Goal: Task Accomplishment & Management: Manage account settings

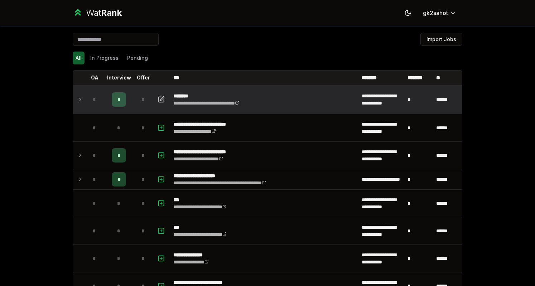
click at [117, 100] on span "*" at bounding box center [118, 99] width 3 height 7
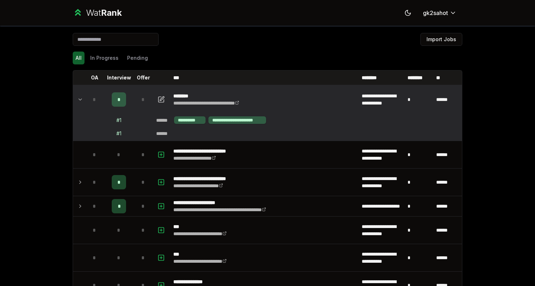
click at [128, 130] on td "# 1" at bounding box center [119, 133] width 29 height 13
click at [512, 284] on div "**********" at bounding box center [267, 143] width 535 height 286
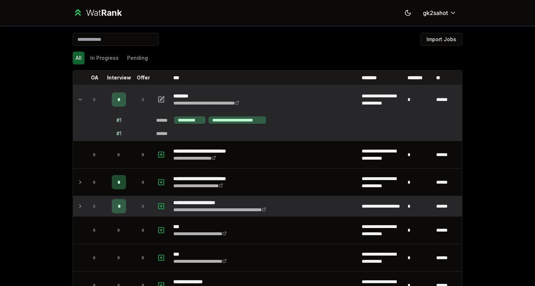
click at [77, 202] on icon at bounding box center [80, 206] width 6 height 9
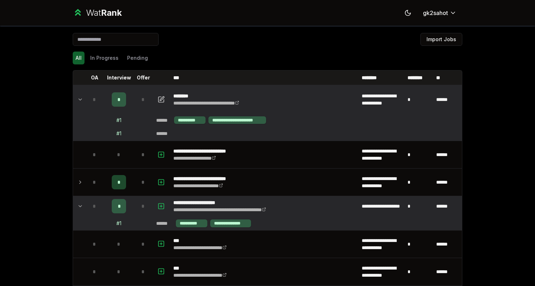
click at [77, 202] on icon at bounding box center [80, 206] width 6 height 9
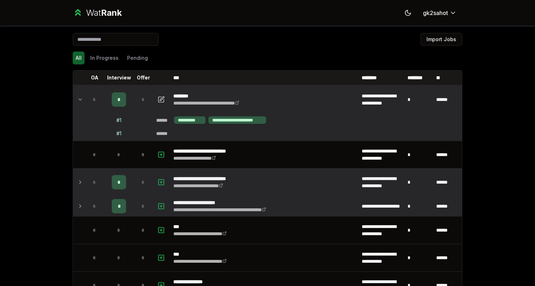
click at [77, 182] on icon at bounding box center [80, 182] width 6 height 9
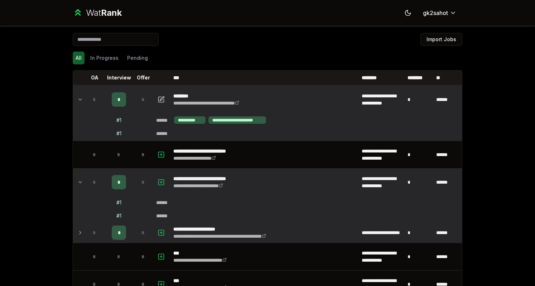
click at [77, 182] on icon at bounding box center [80, 182] width 6 height 9
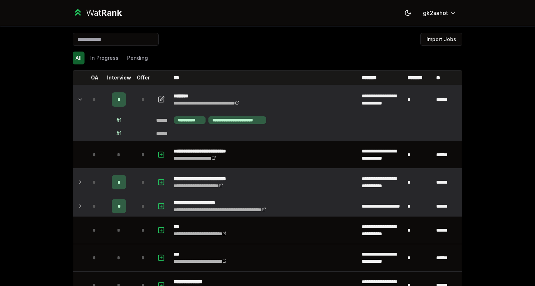
click at [85, 199] on td "*" at bounding box center [95, 206] width 20 height 20
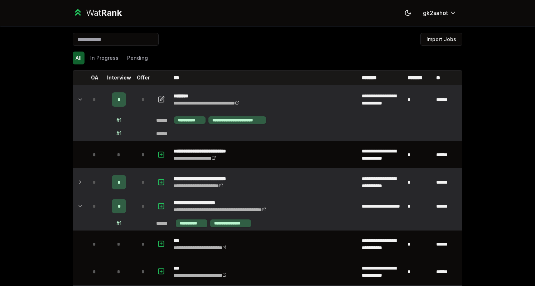
click at [85, 199] on td "*" at bounding box center [95, 206] width 20 height 20
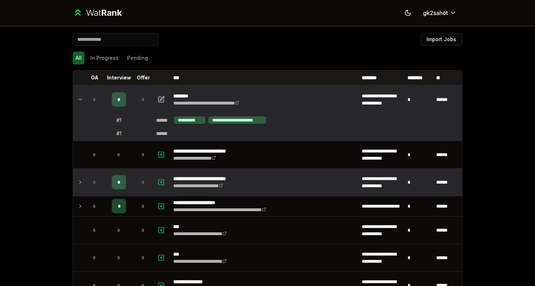
click at [80, 99] on icon at bounding box center [80, 99] width 6 height 9
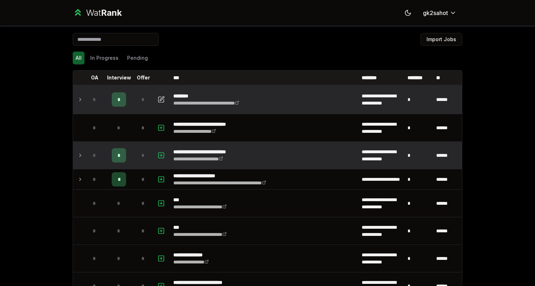
click at [78, 155] on icon at bounding box center [80, 155] width 6 height 9
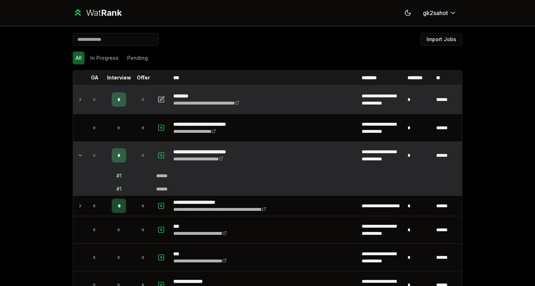
click at [78, 155] on icon at bounding box center [80, 155] width 6 height 9
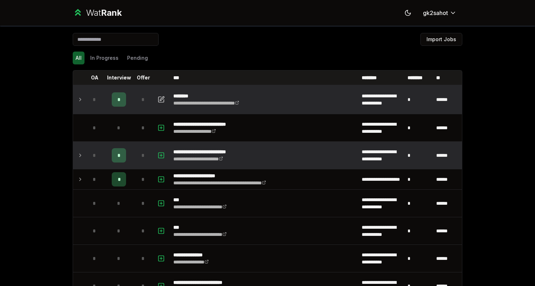
click at [78, 180] on icon at bounding box center [80, 179] width 6 height 9
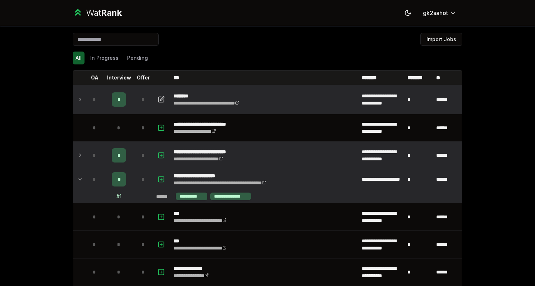
click at [78, 180] on icon at bounding box center [80, 179] width 6 height 9
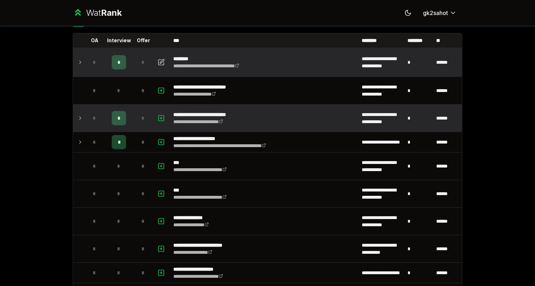
scroll to position [26, 0]
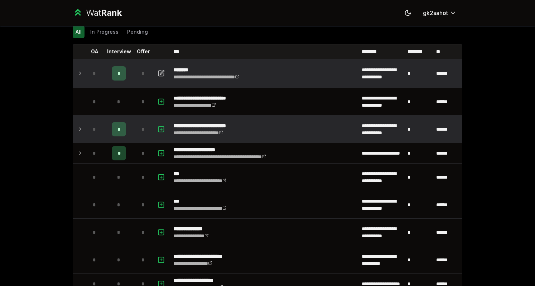
click at [77, 76] on icon at bounding box center [80, 73] width 6 height 9
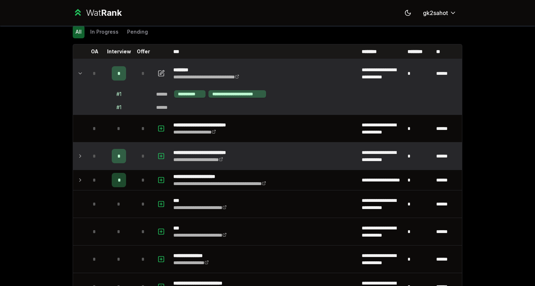
click at [166, 95] on div "******" at bounding box center [163, 94] width 15 height 7
click at [158, 72] on icon "button" at bounding box center [161, 73] width 7 height 9
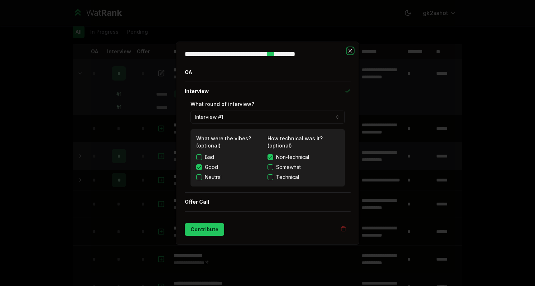
click at [347, 49] on icon "button" at bounding box center [350, 51] width 6 height 6
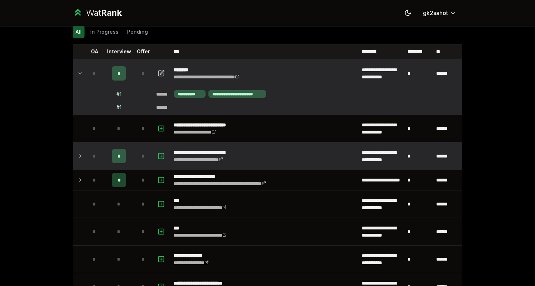
click at [97, 150] on div "*" at bounding box center [94, 156] width 14 height 14
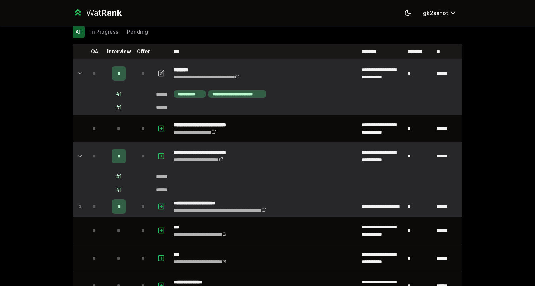
click at [90, 197] on td "*" at bounding box center [95, 207] width 20 height 20
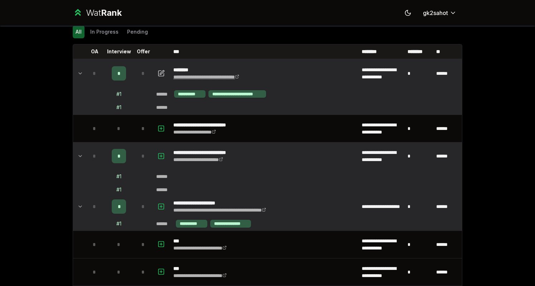
click at [206, 76] on link "**********" at bounding box center [206, 77] width 66 height 5
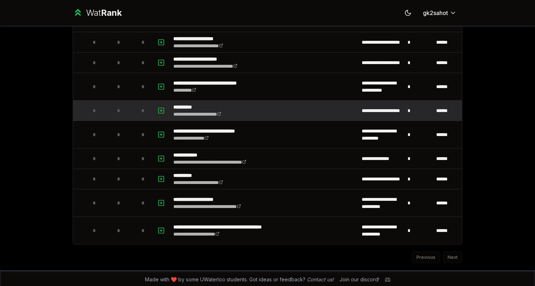
scroll to position [0, 0]
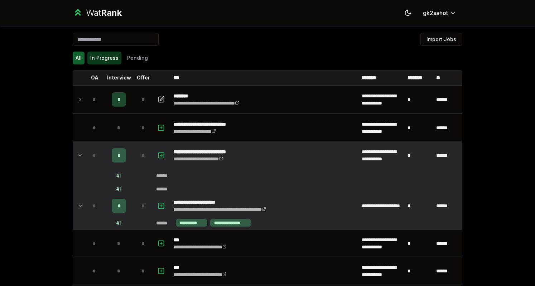
click at [101, 57] on button "In Progress" at bounding box center [104, 58] width 34 height 13
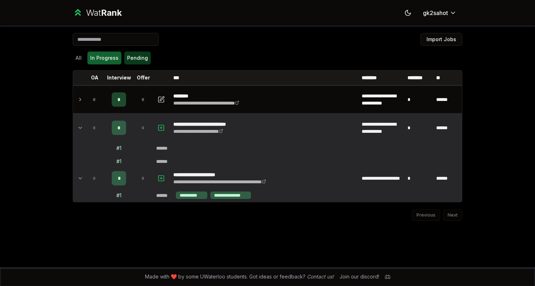
click at [135, 59] on button "Pending" at bounding box center [137, 58] width 27 height 13
